Goal: Transaction & Acquisition: Purchase product/service

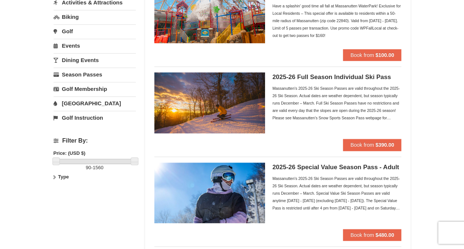
scroll to position [97, 0]
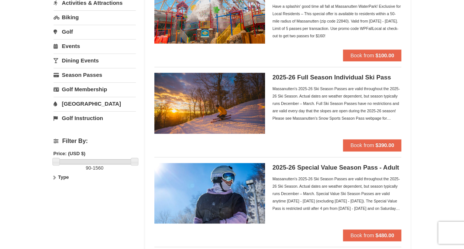
click at [320, 116] on div "Massanutten's 2025-26 Ski Season Passes are valid throughout the 2025-26 Ski Se…" at bounding box center [336, 103] width 129 height 37
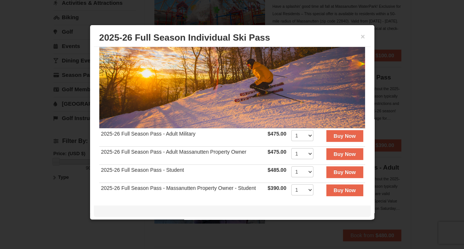
scroll to position [72, 0]
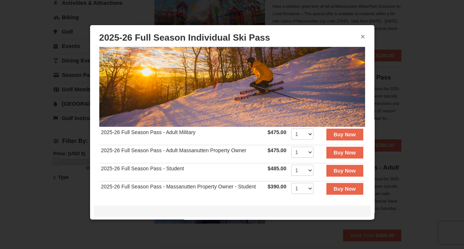
click at [361, 37] on button "×" at bounding box center [363, 36] width 4 height 7
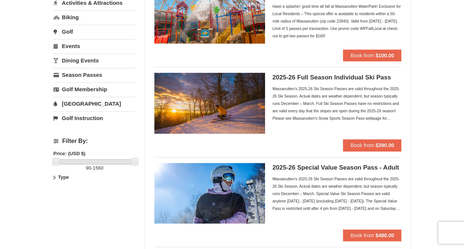
click at [364, 204] on div "Massanutten's 2025-26 Ski Season Passes are valid throughout the 2025-26 Ski Se…" at bounding box center [336, 193] width 129 height 37
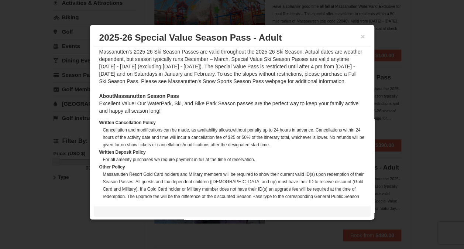
scroll to position [199, 0]
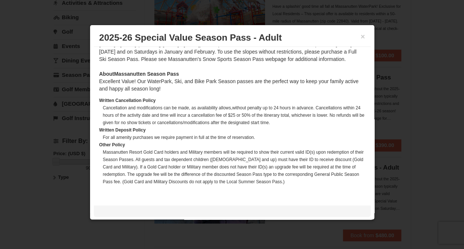
drag, startPoint x: 357, startPoint y: 36, endPoint x: 329, endPoint y: 35, distance: 28.1
click at [329, 35] on h3 "2025-26 Special Value Season Pass - Adult" at bounding box center [232, 37] width 266 height 11
click at [355, 41] on h3 "2025-26 Special Value Season Pass - Adult" at bounding box center [232, 37] width 266 height 11
click at [361, 39] on button "×" at bounding box center [363, 36] width 4 height 7
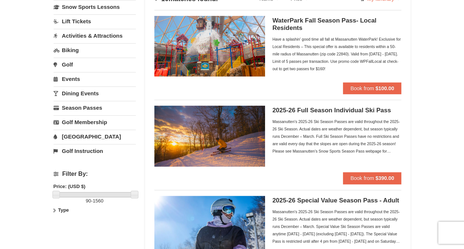
scroll to position [63, 0]
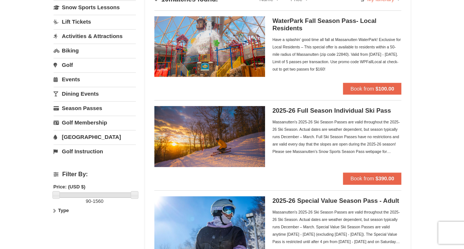
click at [255, 128] on img at bounding box center [209, 136] width 111 height 61
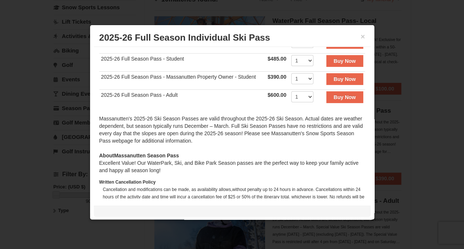
scroll to position [118, 0]
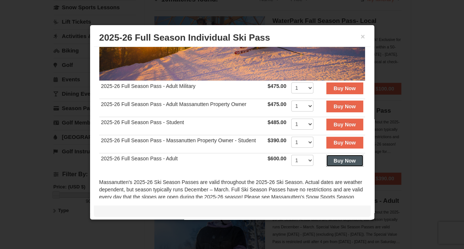
click at [334, 158] on strong "Buy Now" at bounding box center [345, 161] width 22 height 6
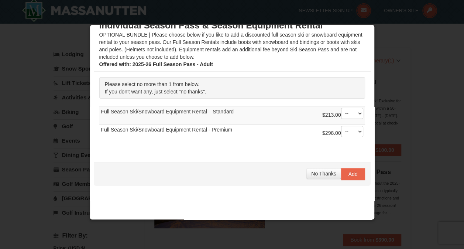
scroll to position [0, 0]
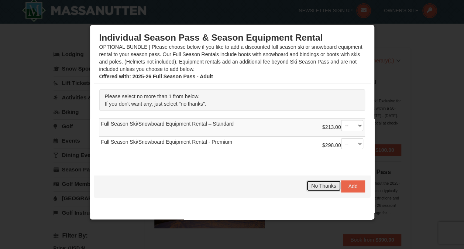
click at [312, 190] on button "No Thanks" at bounding box center [323, 185] width 34 height 11
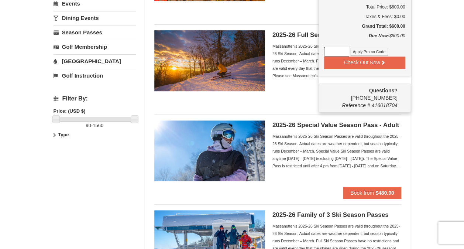
scroll to position [117, 0]
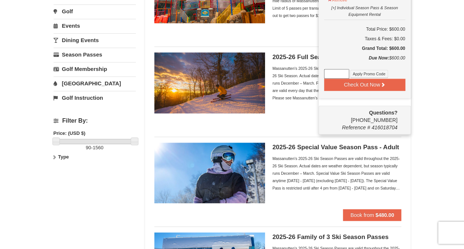
click at [298, 116] on div "2025-26 Full Season Individual Ski Pass Massanutten's 2025-26 Ski Season Passes…" at bounding box center [336, 85] width 129 height 66
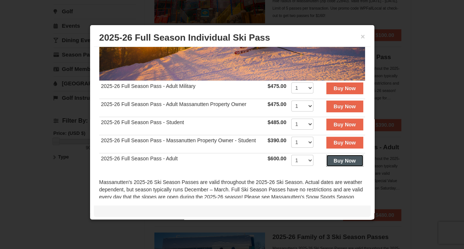
click at [339, 157] on button "Buy Now" at bounding box center [344, 161] width 37 height 12
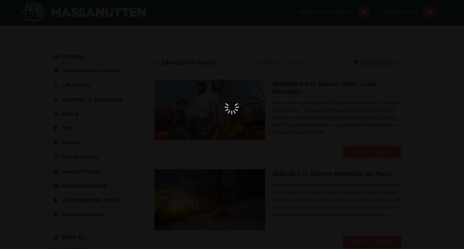
scroll to position [2, 0]
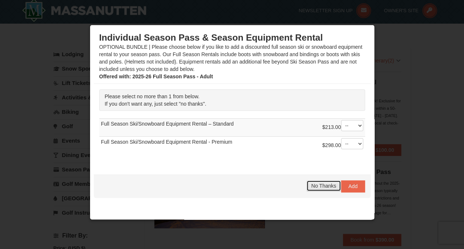
click at [311, 185] on span "No Thanks" at bounding box center [323, 186] width 25 height 6
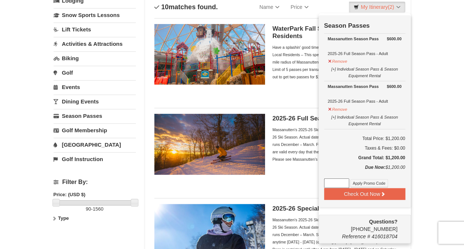
scroll to position [56, 0]
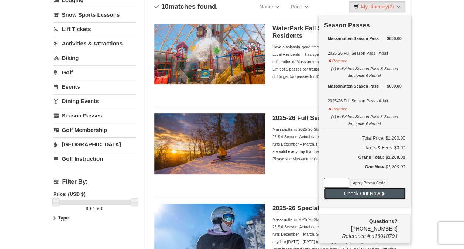
click at [348, 195] on button "Check Out Now" at bounding box center [364, 194] width 81 height 12
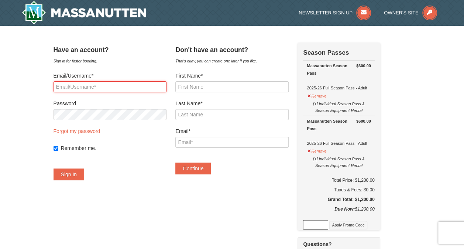
click at [145, 87] on input "Email/Username*" at bounding box center [110, 86] width 113 height 11
type input "jmschach@gmail.com"
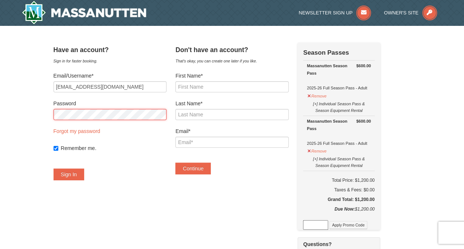
click at [54, 168] on button "Sign In" at bounding box center [69, 174] width 31 height 12
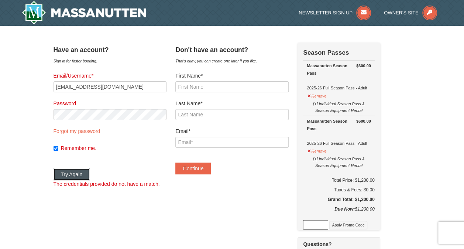
click at [79, 171] on button "Try Again" at bounding box center [72, 174] width 37 height 12
click at [96, 130] on link "Forgot my password" at bounding box center [77, 131] width 47 height 6
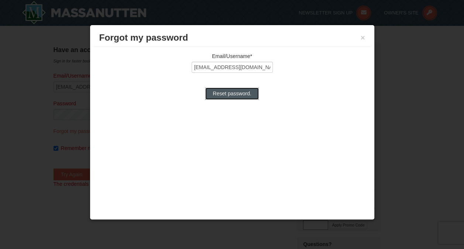
click at [237, 99] on input "Reset password." at bounding box center [231, 93] width 53 height 12
type input "Processing..."
type input "jmschach@gmail.com"
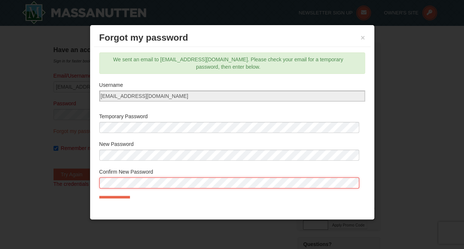
scroll to position [15, 0]
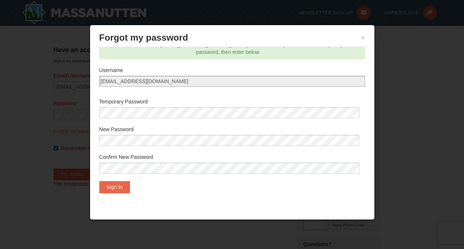
click at [148, 176] on div "Confirm New Password" at bounding box center [232, 165] width 266 height 24
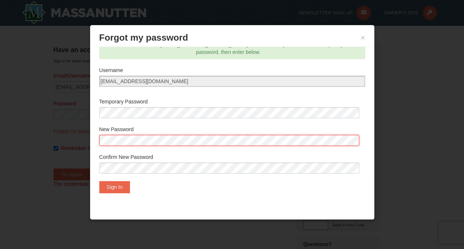
click at [97, 139] on div "Email/Username* jmschach@gmail.com Reset password. We sent an email to Jmschach…" at bounding box center [232, 122] width 277 height 151
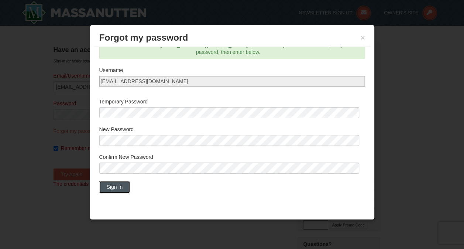
click at [113, 187] on button "Sign In" at bounding box center [114, 187] width 31 height 12
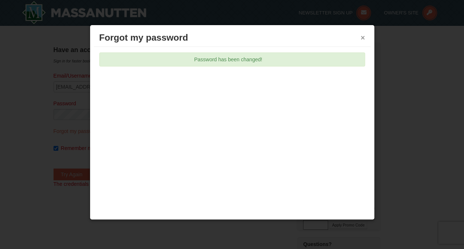
click at [363, 37] on button "×" at bounding box center [363, 37] width 4 height 7
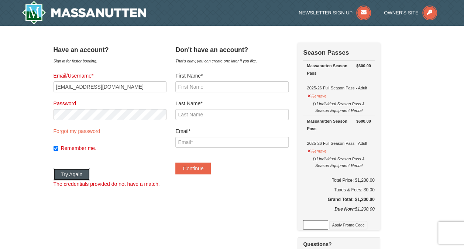
click at [78, 173] on button "Try Again" at bounding box center [72, 174] width 37 height 12
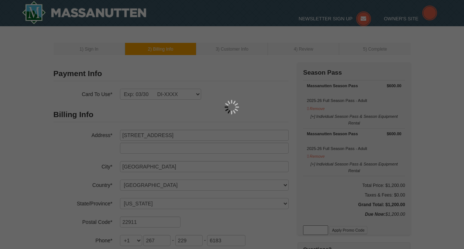
select select "VA"
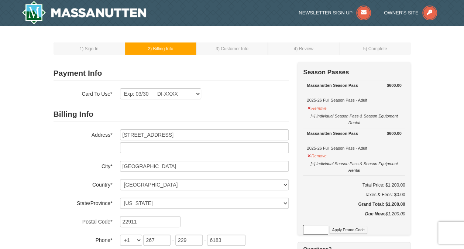
scroll to position [1, 0]
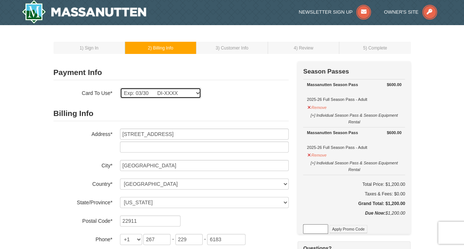
click at [178, 90] on select "Exp: 03/30 DI-XXXX New Card" at bounding box center [160, 92] width 81 height 11
click at [120, 87] on select "Exp: 03/30 DI-XXXX New Card" at bounding box center [160, 92] width 81 height 11
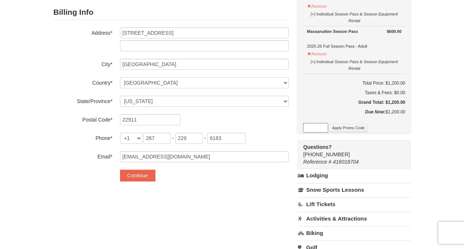
scroll to position [134, 0]
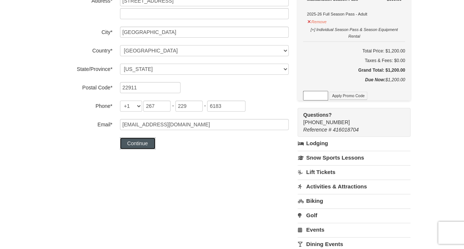
click at [144, 144] on button "Continue" at bounding box center [137, 143] width 35 height 12
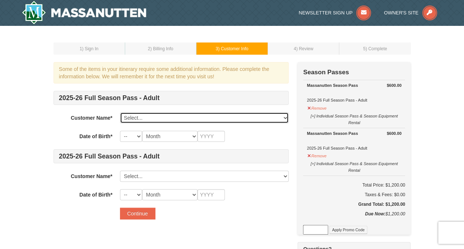
click at [162, 116] on select "Select... Jennifer Schach Phillip Pope Add New..." at bounding box center [204, 117] width 169 height 11
select select "28215064"
click at [120, 112] on select "Select... Jennifer Schach Phillip Pope Add New..." at bounding box center [204, 117] width 169 height 11
select select "16"
select select "06"
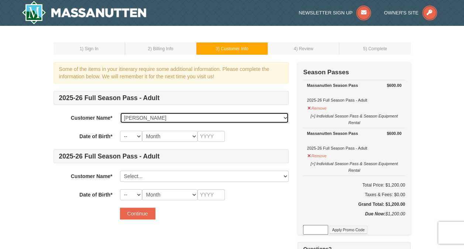
type input "1991"
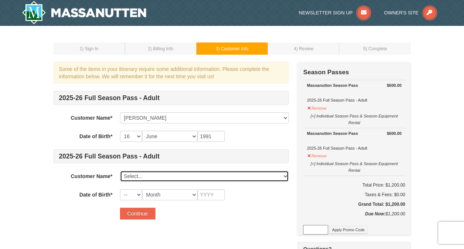
click at [154, 176] on select "Select... Jennifer Schach Phillip Pope Add New..." at bounding box center [204, 176] width 169 height 11
select select "28215068"
click at [120, 171] on select "Select... Jennifer Schach Phillip Pope Add New..." at bounding box center [204, 176] width 169 height 11
select select "09"
select select "05"
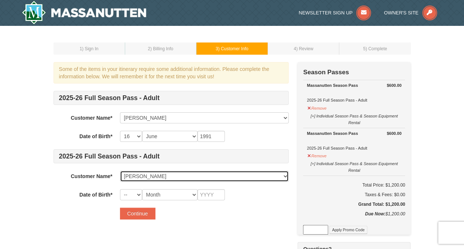
type input "1989"
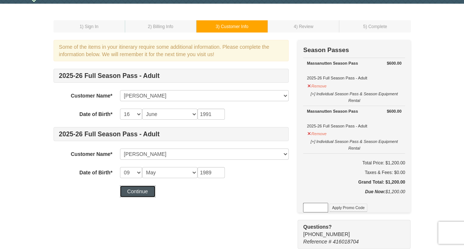
click at [130, 187] on button "Continue" at bounding box center [137, 191] width 35 height 12
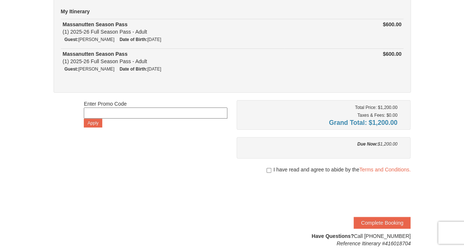
scroll to position [75, 0]
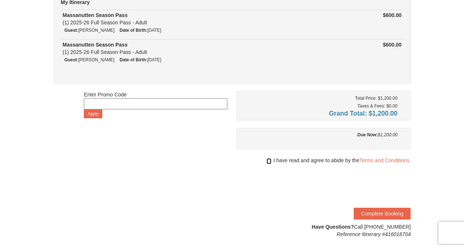
click at [269, 158] on input "checkbox" at bounding box center [269, 161] width 5 height 6
checkbox input "true"
click at [373, 217] on button "Complete Booking" at bounding box center [382, 213] width 57 height 12
